Goal: Task Accomplishment & Management: Complete application form

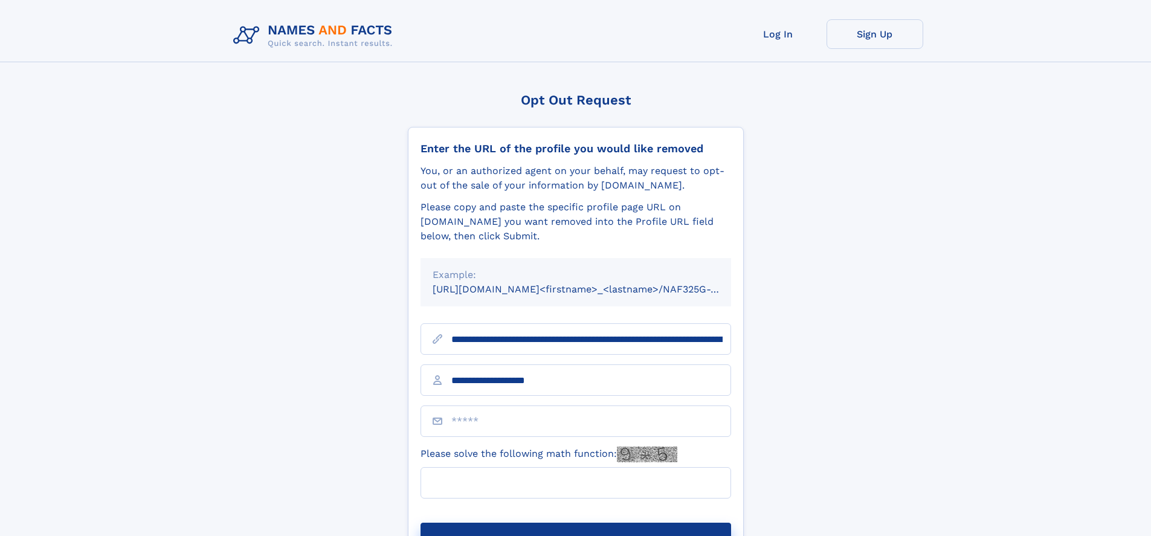
type input "**********"
type input "**"
click at [575, 523] on button "Submit Opt Out Request" at bounding box center [576, 542] width 311 height 39
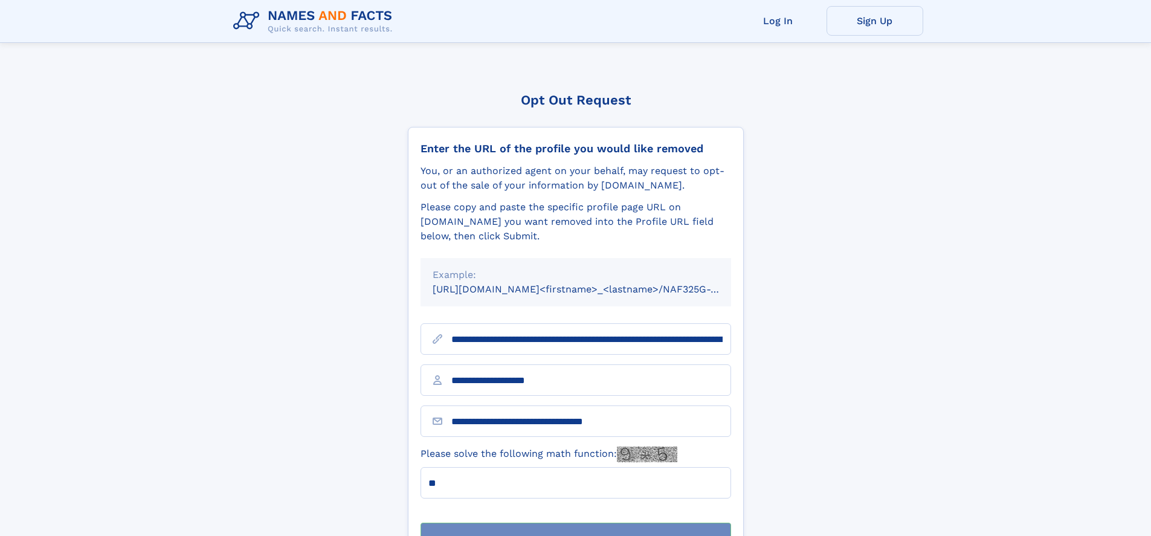
scroll to position [39, 0]
